Goal: Find specific page/section: Find specific page/section

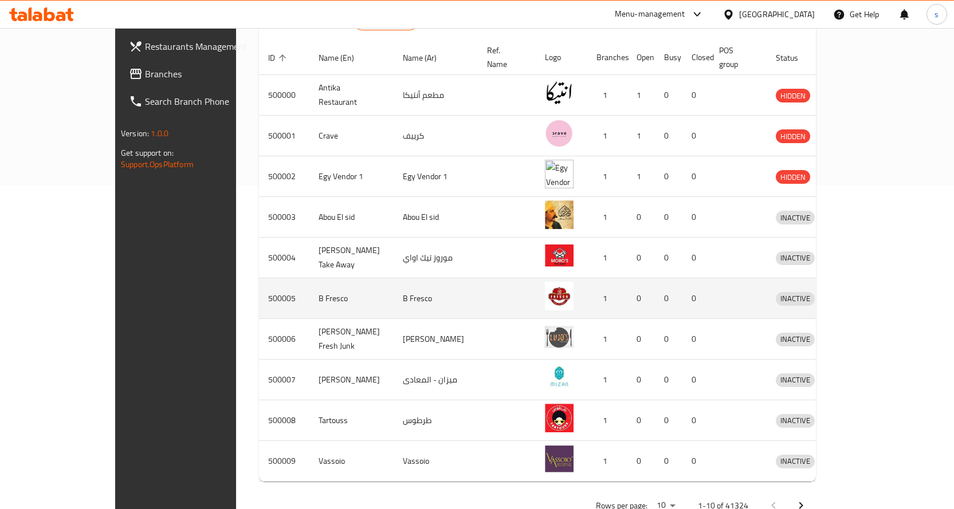
scroll to position [344, 0]
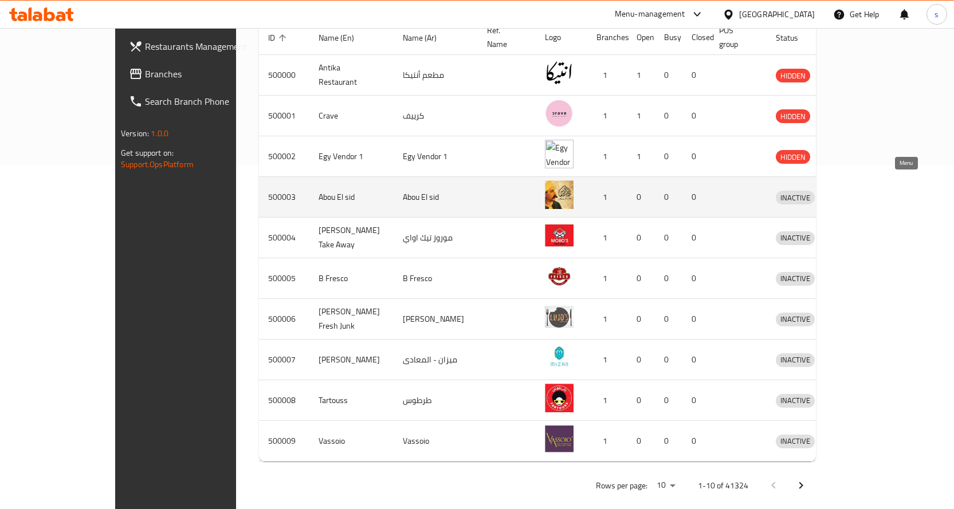
click at [850, 193] on icon "enhanced table" at bounding box center [844, 198] width 13 height 10
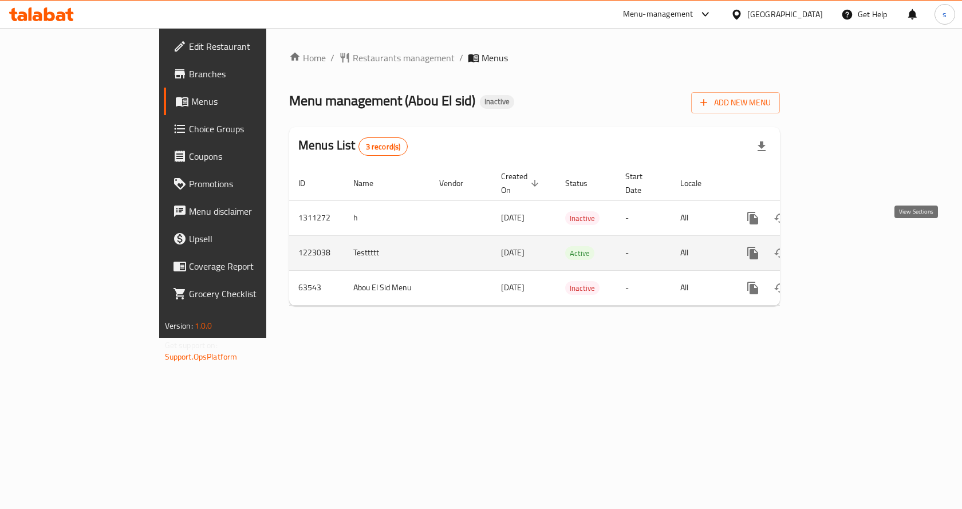
click at [849, 242] on link "enhanced table" at bounding box center [835, 252] width 27 height 27
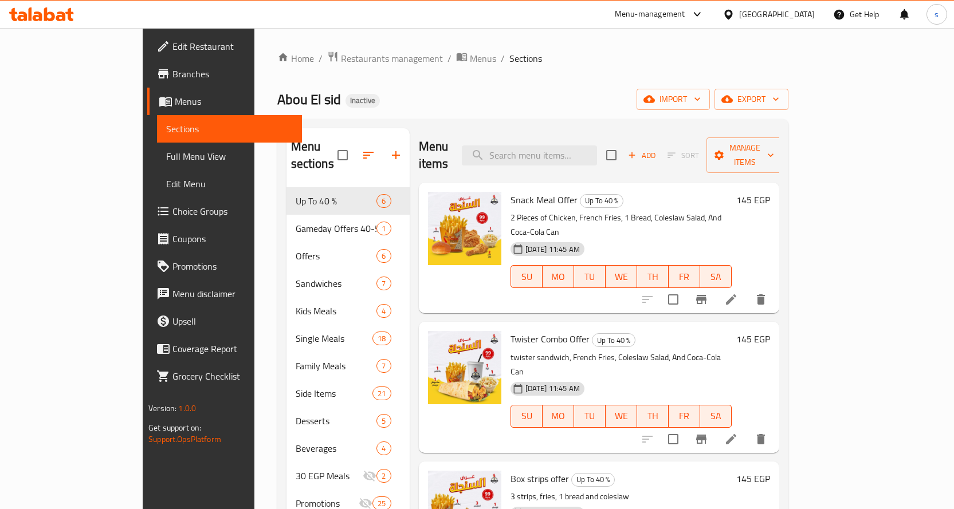
click at [166, 154] on span "Full Menu View" at bounding box center [229, 156] width 127 height 14
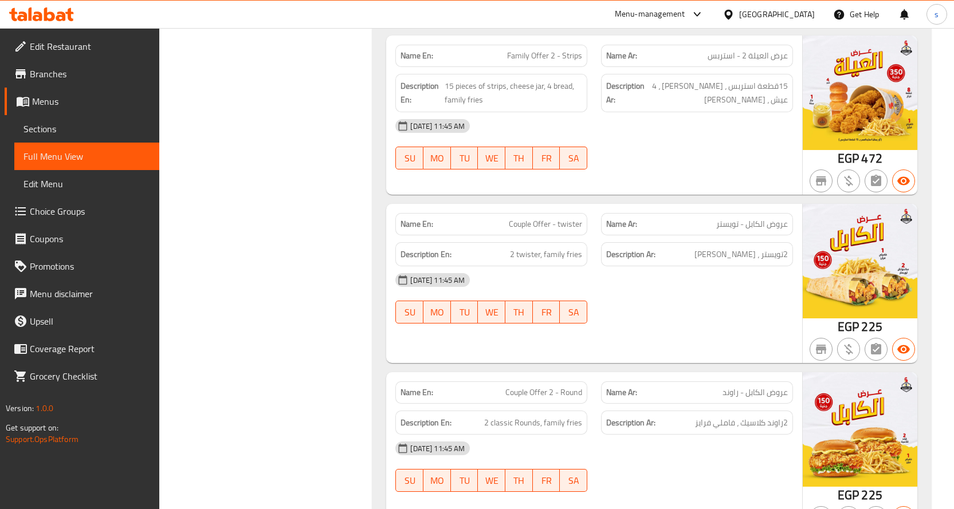
scroll to position [2004, 0]
